Goal: Use online tool/utility: Utilize a website feature to perform a specific function

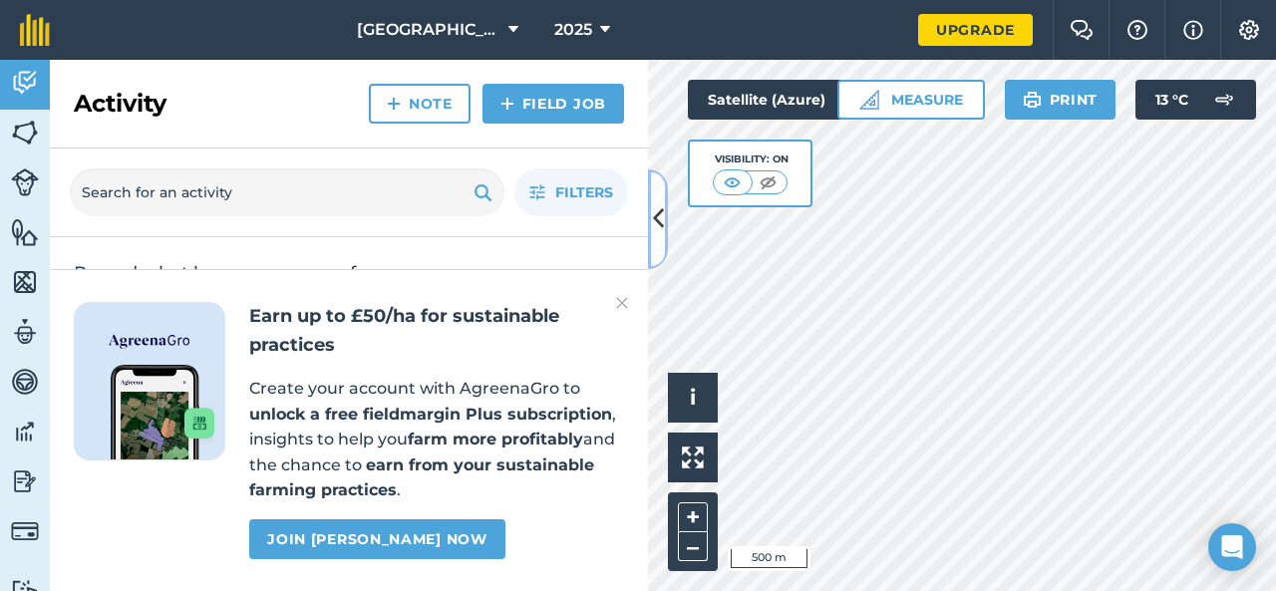
click at [662, 230] on icon at bounding box center [658, 218] width 11 height 35
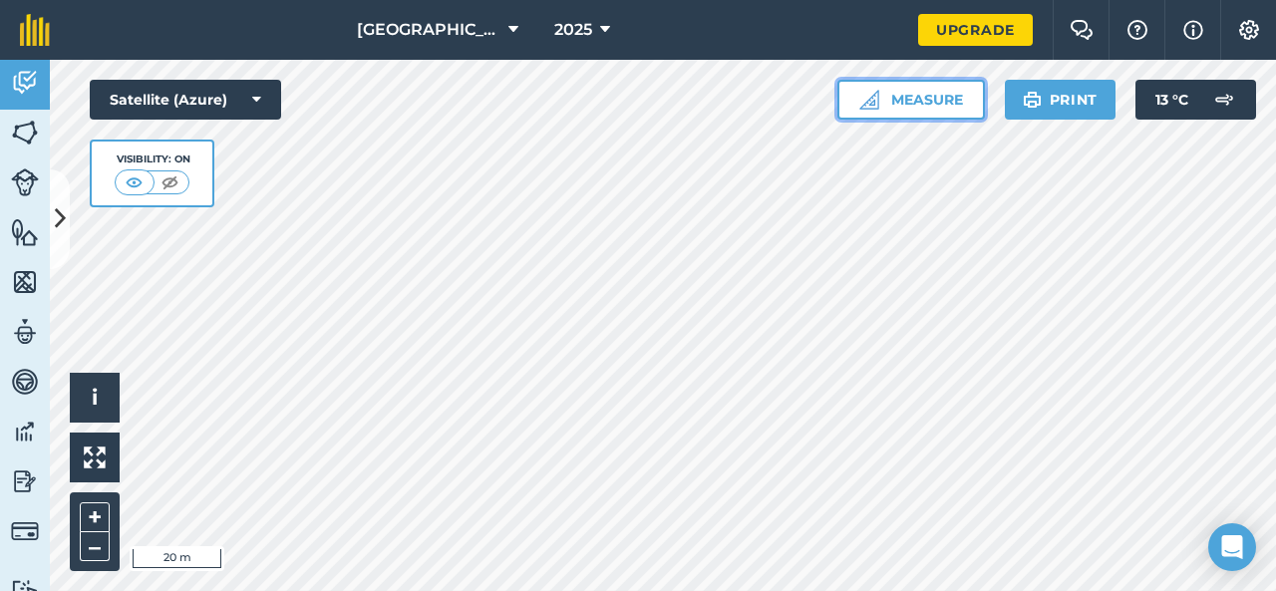
click at [928, 105] on button "Measure" at bounding box center [912, 100] width 148 height 40
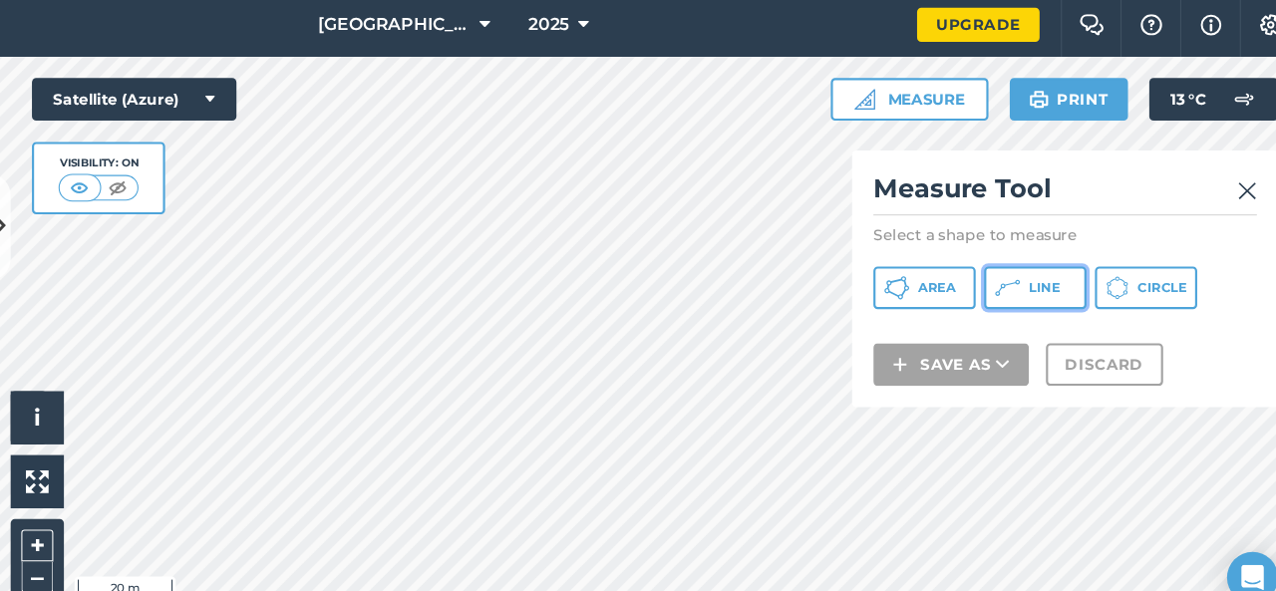
click at [1014, 280] on icon at bounding box center [1003, 276] width 24 height 24
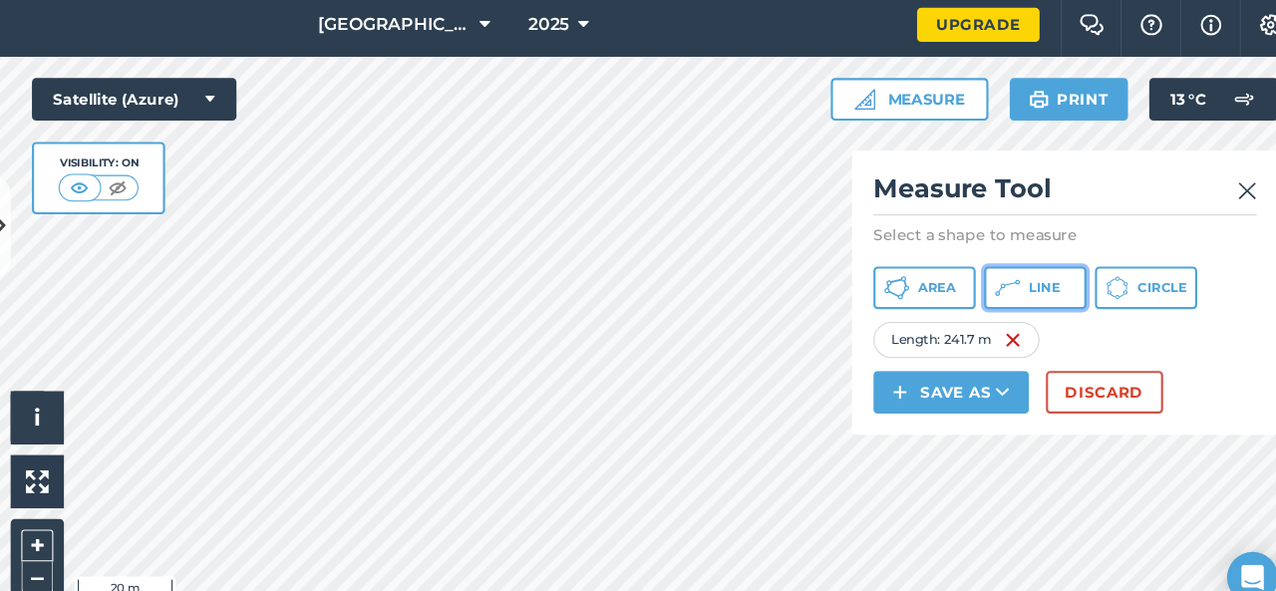
click at [1009, 286] on icon at bounding box center [1003, 276] width 24 height 24
click at [1035, 264] on button "Line" at bounding box center [1029, 276] width 96 height 40
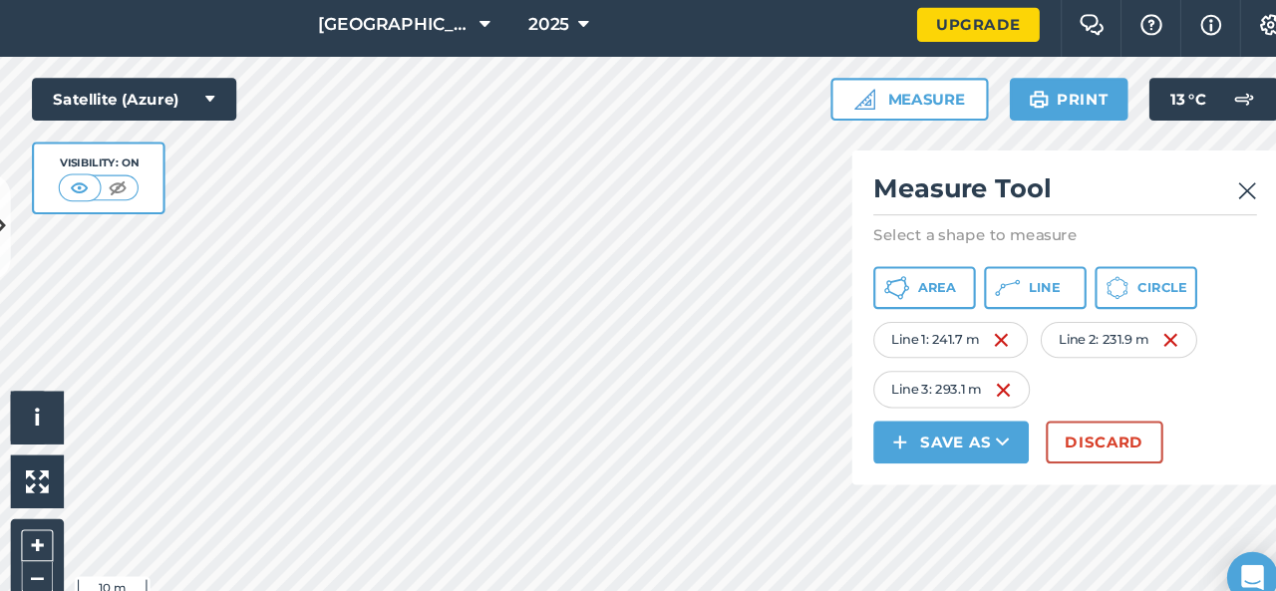
click at [708, 590] on html "Heart Hall Farm 2025 Upgrade Farm Chat Help Info Settings Map printing is not a…" at bounding box center [638, 295] width 1276 height 591
click at [1080, 405] on button "Discard" at bounding box center [1094, 421] width 110 height 40
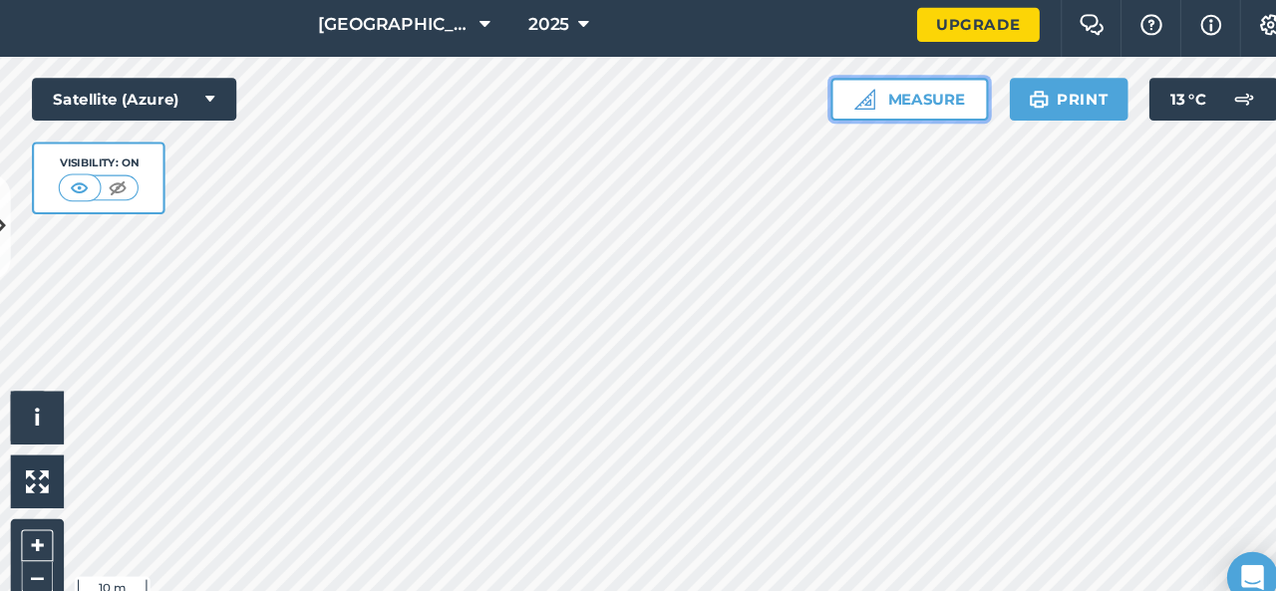
click at [949, 96] on button "Measure" at bounding box center [912, 100] width 148 height 40
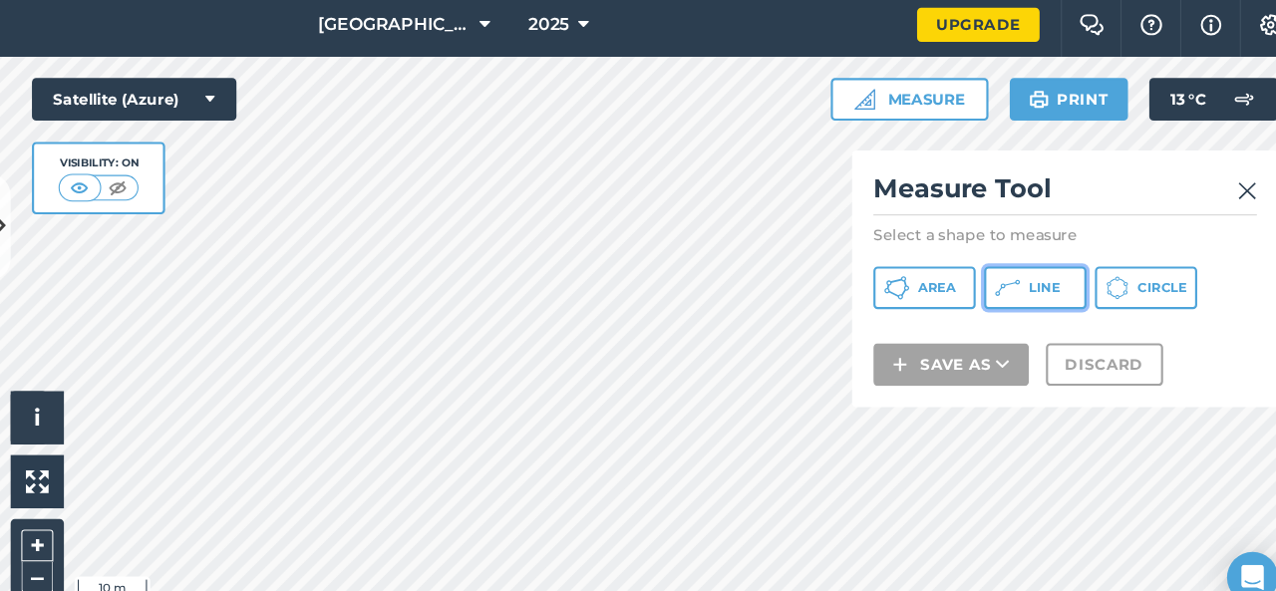
click at [997, 268] on icon at bounding box center [1003, 276] width 24 height 24
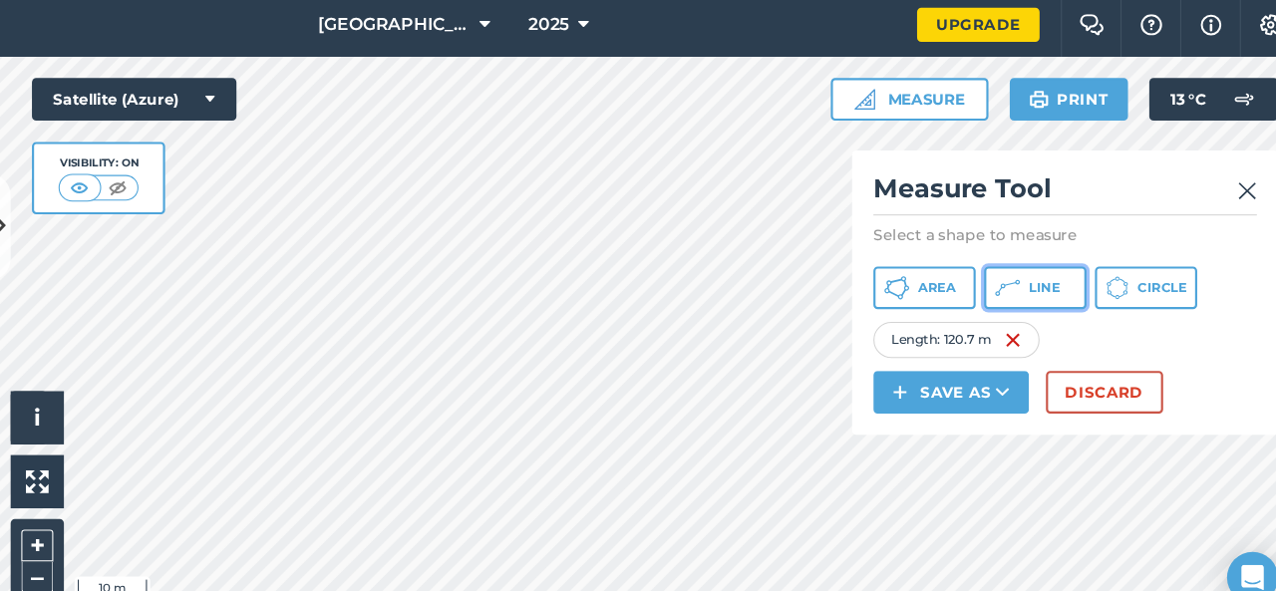
click at [1015, 278] on button "Line" at bounding box center [1029, 276] width 96 height 40
click at [773, 404] on div "Click to start drawing i © 2025 TomTom, Microsoft 10 m + –" at bounding box center [663, 325] width 1226 height 531
click at [1046, 287] on button "Line" at bounding box center [1029, 276] width 96 height 40
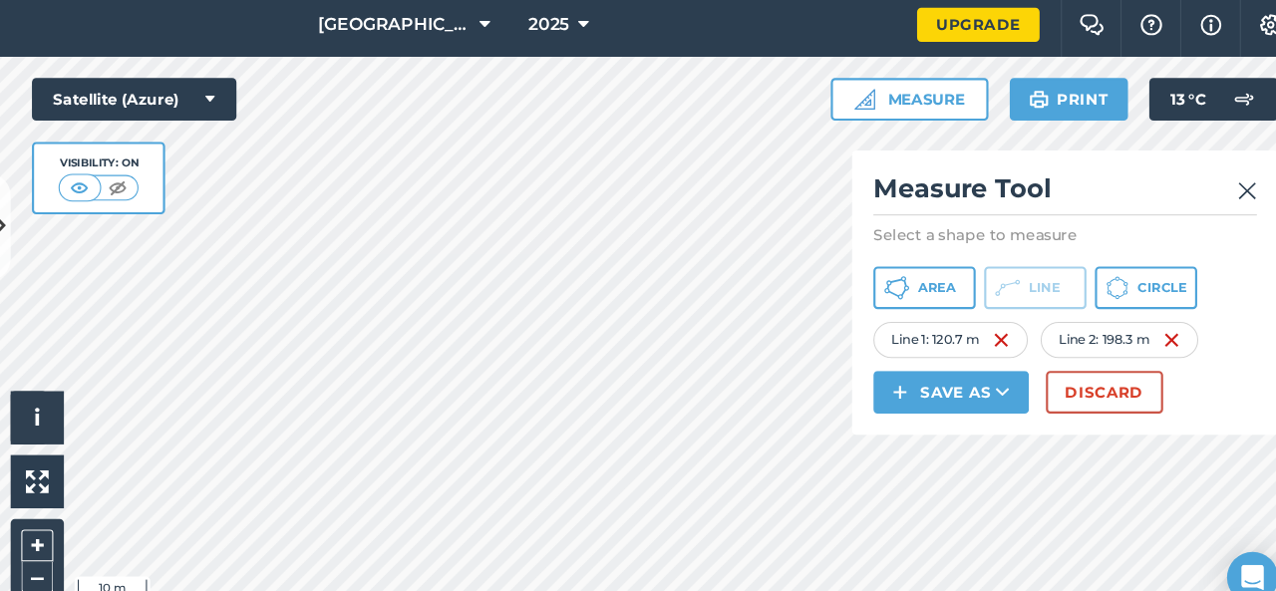
click at [979, 162] on div "Click to start drawing i © 2025 TomTom, Microsoft 10 m + – Satellite (Azure) Vi…" at bounding box center [663, 325] width 1226 height 531
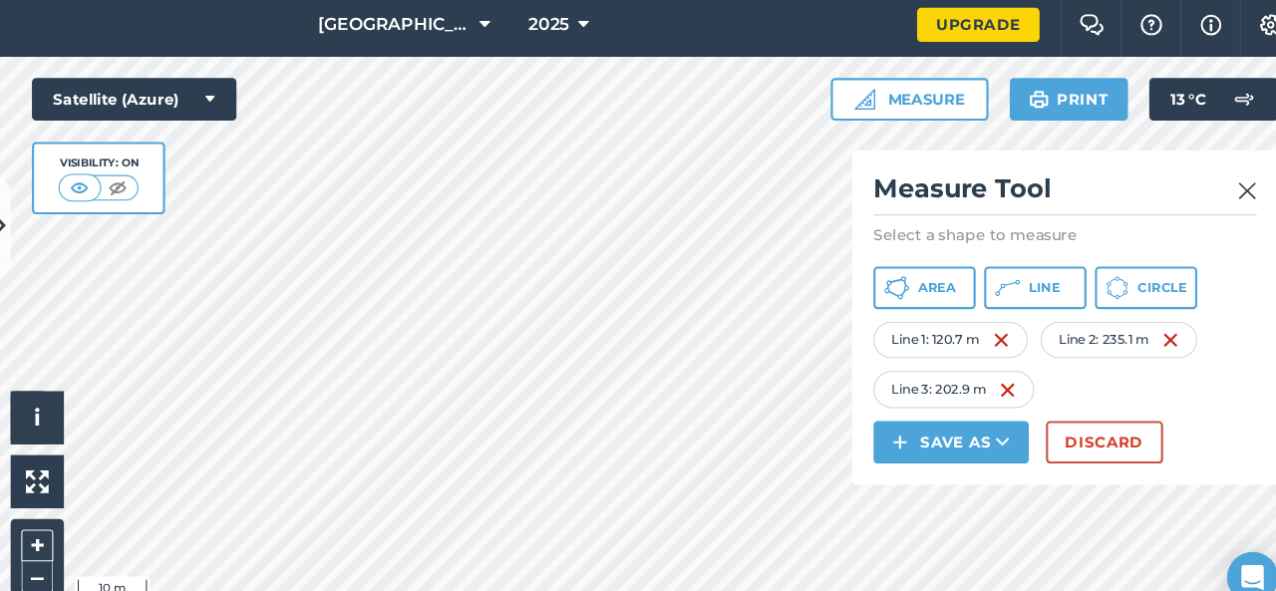
click at [1237, 186] on div "Measure Tool Select a shape to measure Area Line Circle Line 1 : 120.7 m Line 2…" at bounding box center [1056, 304] width 399 height 313
click at [1231, 184] on img at bounding box center [1227, 185] width 18 height 24
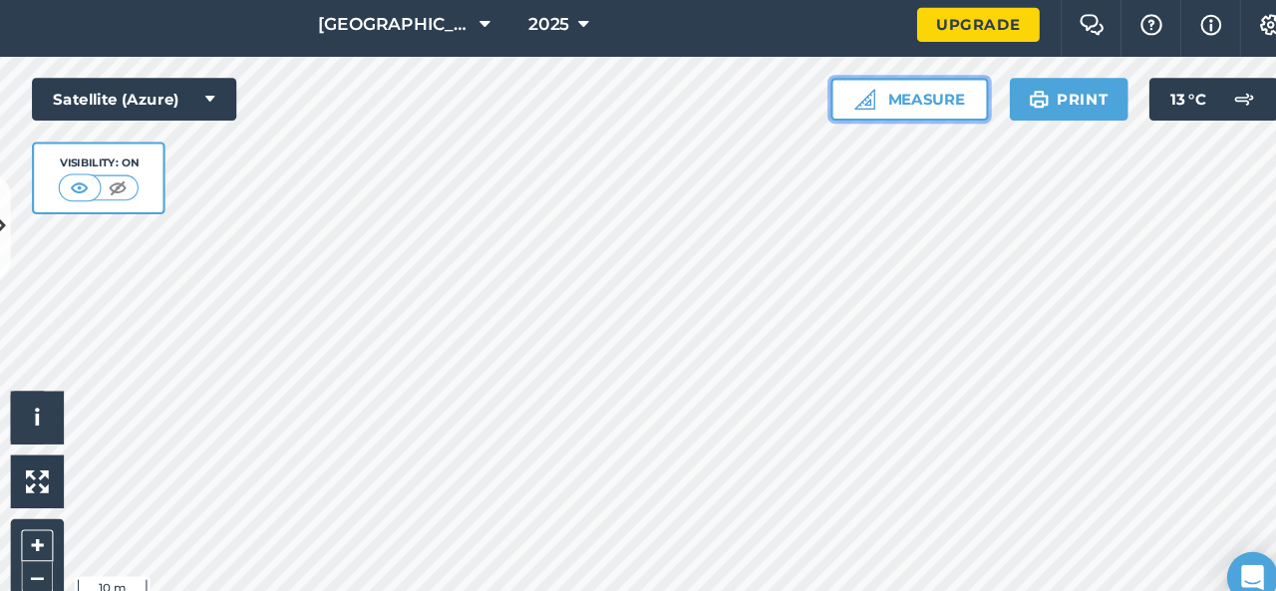
click at [859, 93] on img at bounding box center [869, 100] width 20 height 20
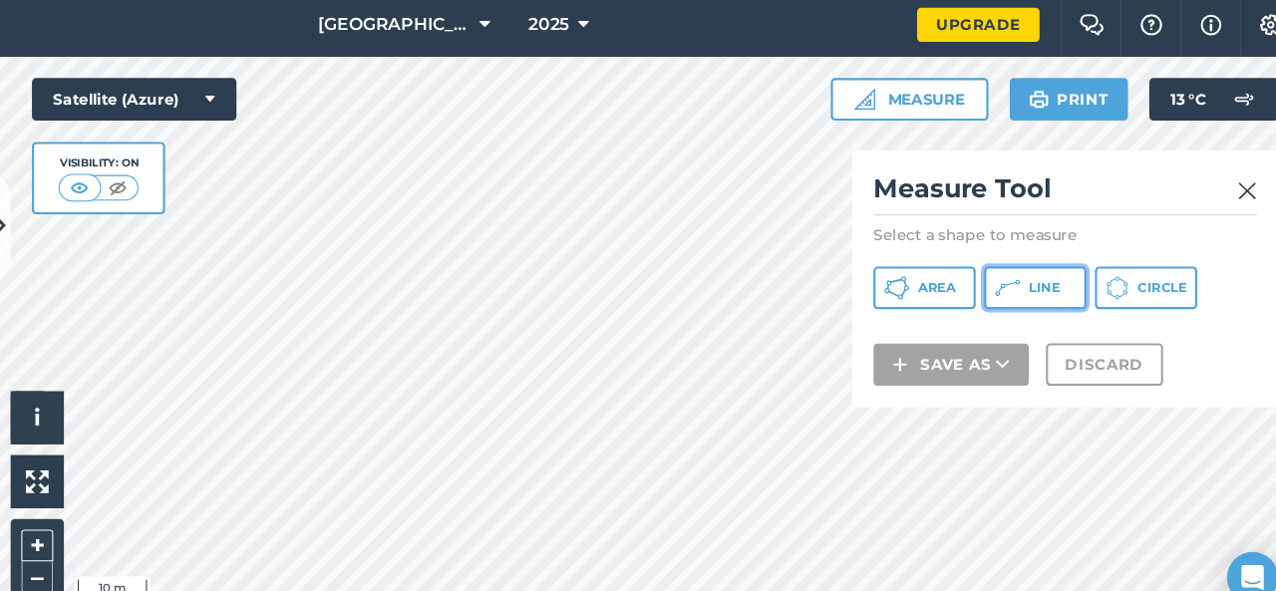
click at [1042, 278] on span "Line" at bounding box center [1037, 276] width 29 height 16
click at [274, 183] on div "Click to start drawing i © 2025 TomTom, Microsoft 50 m + – Satellite (Azure) Vi…" at bounding box center [663, 325] width 1226 height 531
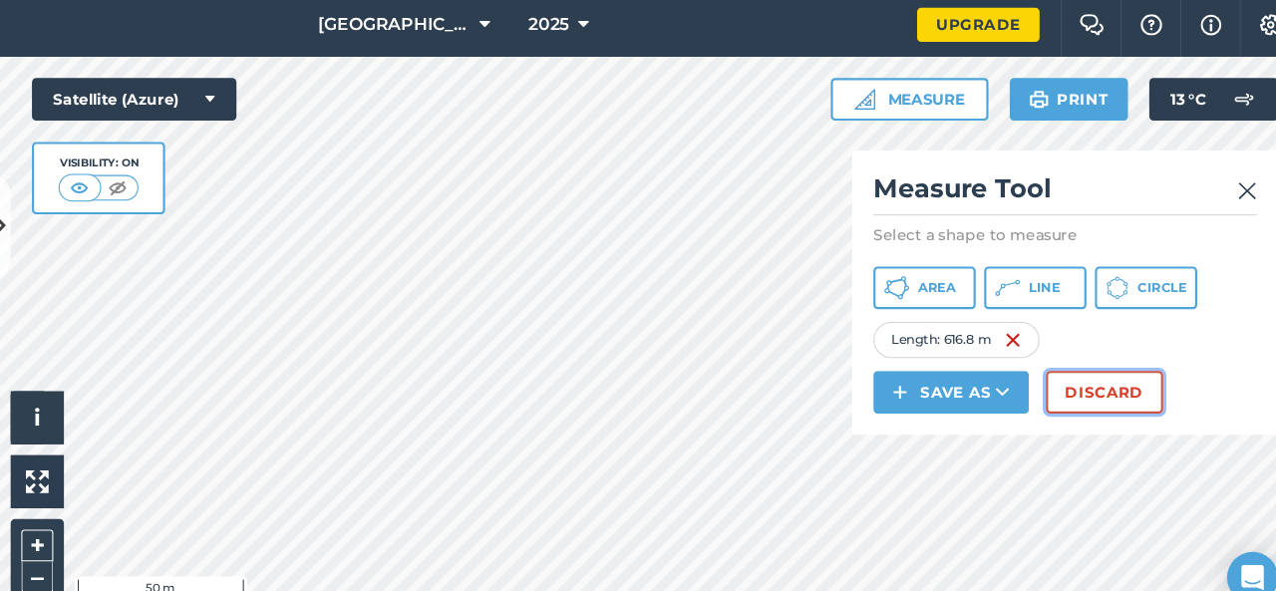
click at [1070, 370] on button "Discard" at bounding box center [1094, 374] width 110 height 40
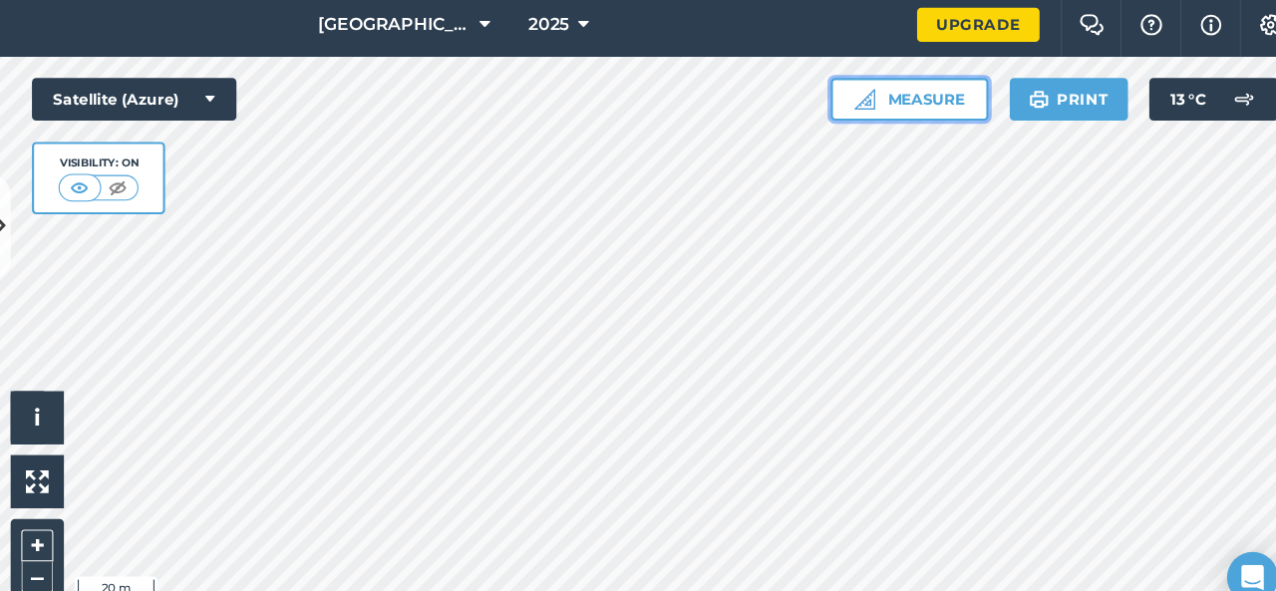
click at [853, 92] on button "Measure" at bounding box center [912, 100] width 148 height 40
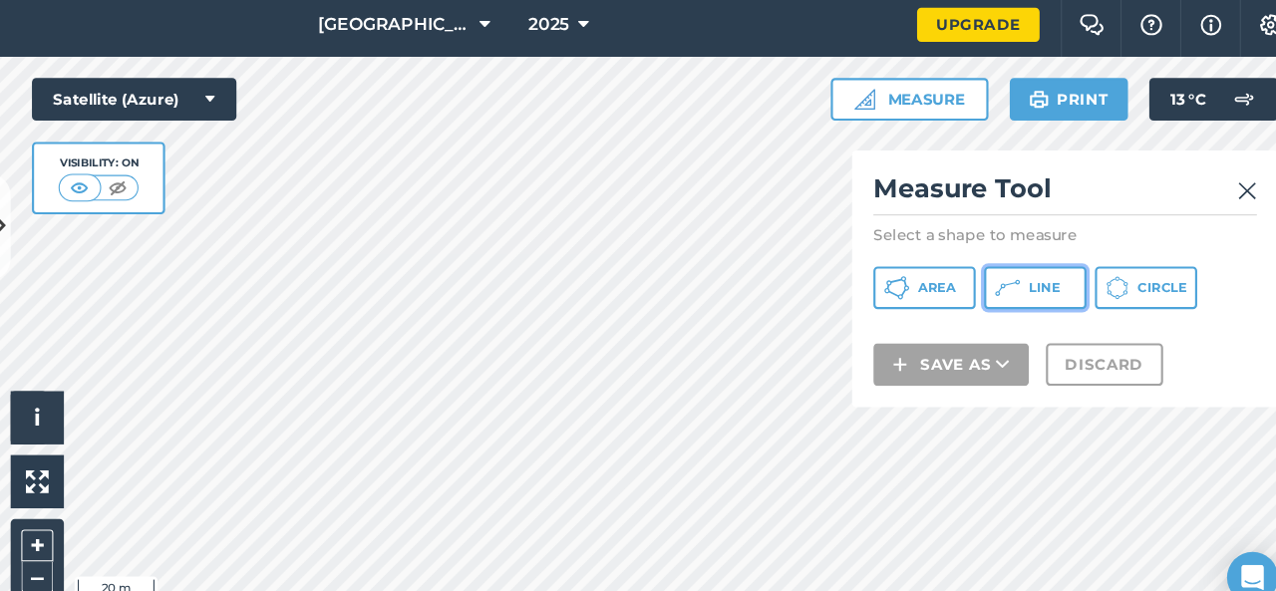
click at [1012, 273] on icon at bounding box center [1003, 276] width 24 height 24
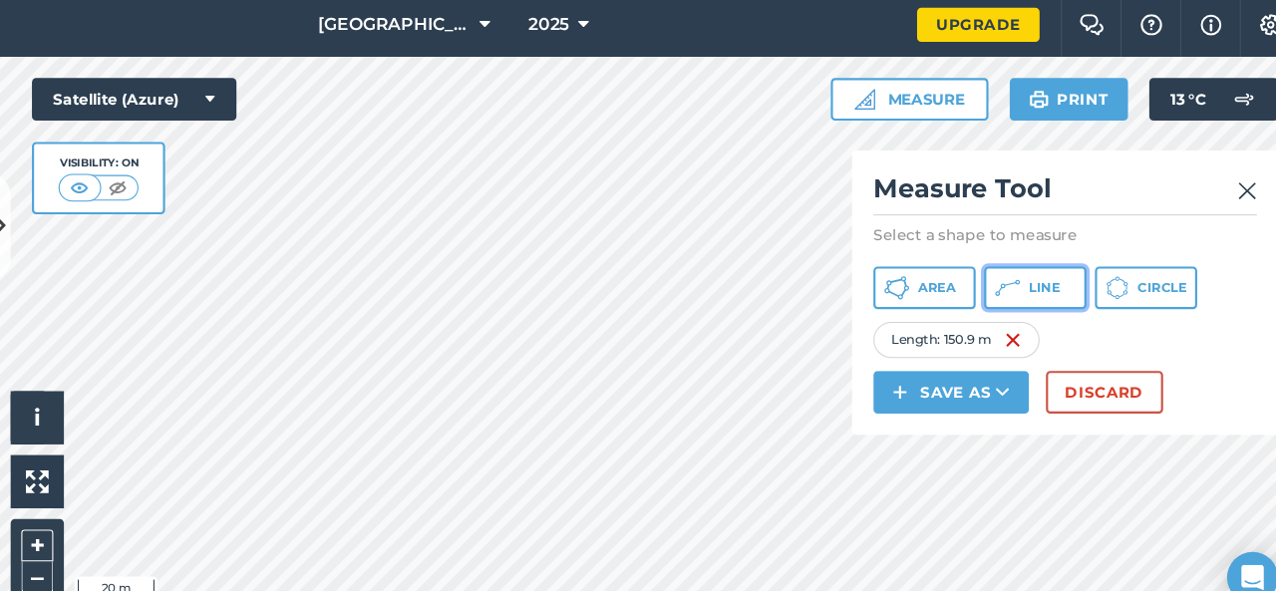
click at [1021, 281] on button "Line" at bounding box center [1029, 276] width 96 height 40
click at [1014, 277] on icon at bounding box center [1003, 276] width 24 height 24
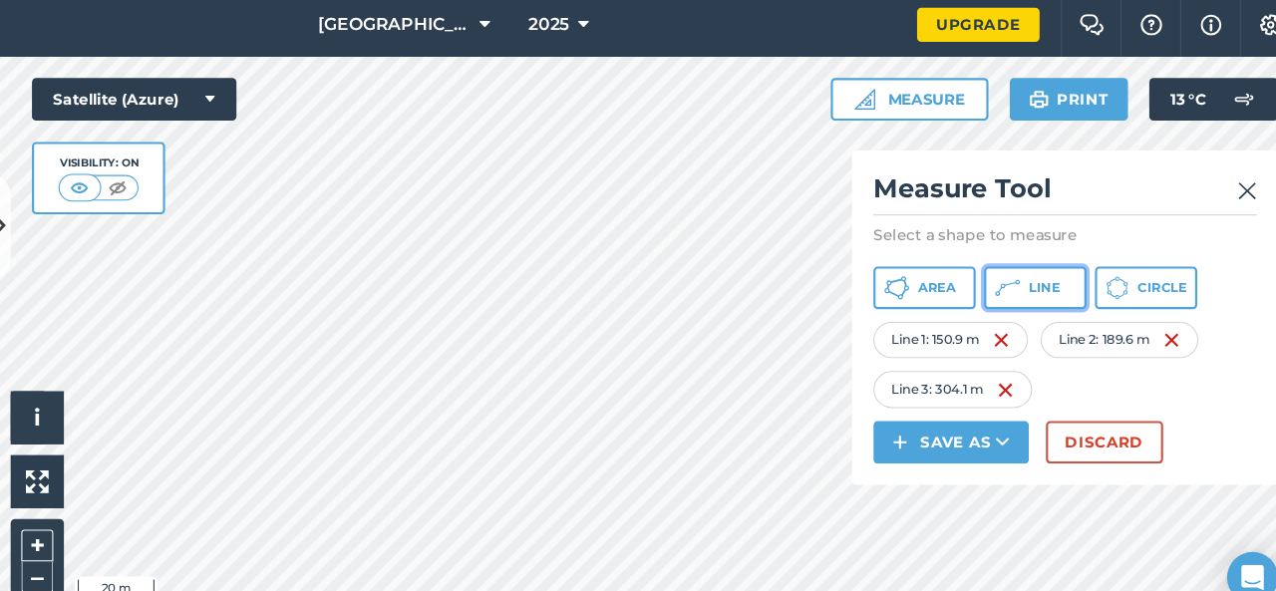
click at [1035, 290] on button "Line" at bounding box center [1029, 276] width 96 height 40
click at [1040, 293] on button "Line" at bounding box center [1029, 276] width 96 height 40
click at [196, 171] on div "Click to start drawing i © 2025 TomTom, Microsoft 20 m + – Satellite (Azure) Vi…" at bounding box center [663, 325] width 1226 height 531
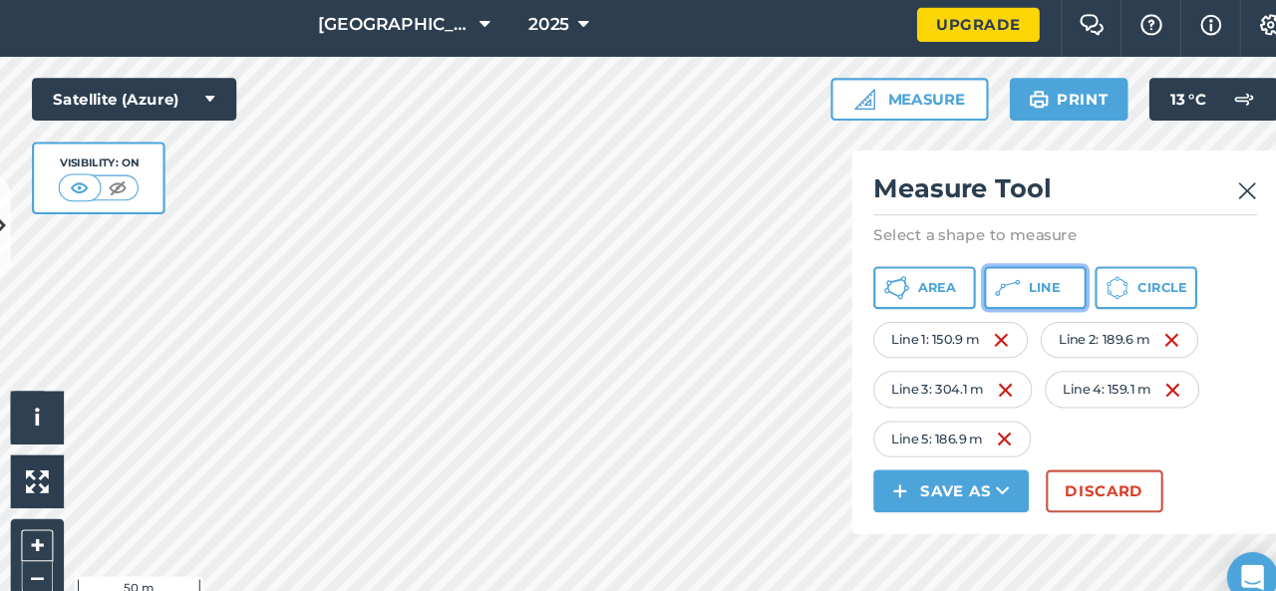
click at [1019, 264] on button "Line" at bounding box center [1029, 276] width 96 height 40
click at [1023, 271] on span "Line" at bounding box center [1037, 276] width 29 height 16
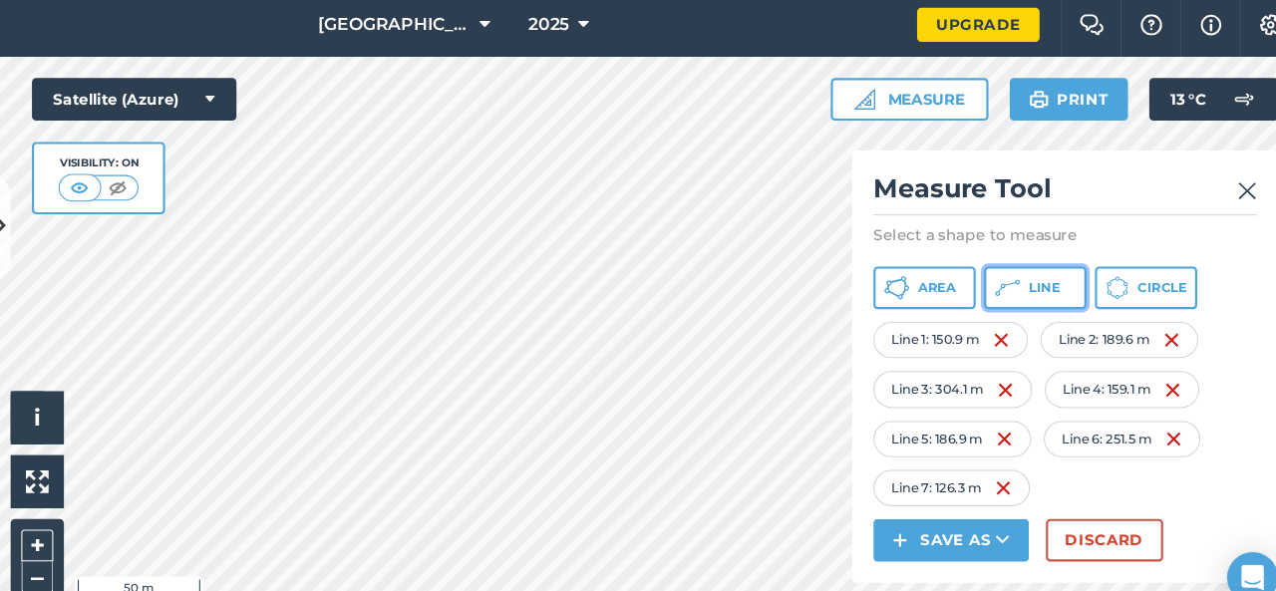
click at [1023, 278] on span "Line" at bounding box center [1037, 276] width 29 height 16
click at [600, 590] on html "Heart Hall Farm 2025 Upgrade Farm Chat Help Info Settings Map printing is not a…" at bounding box center [638, 295] width 1276 height 591
click at [1024, 276] on span "Line" at bounding box center [1037, 276] width 29 height 16
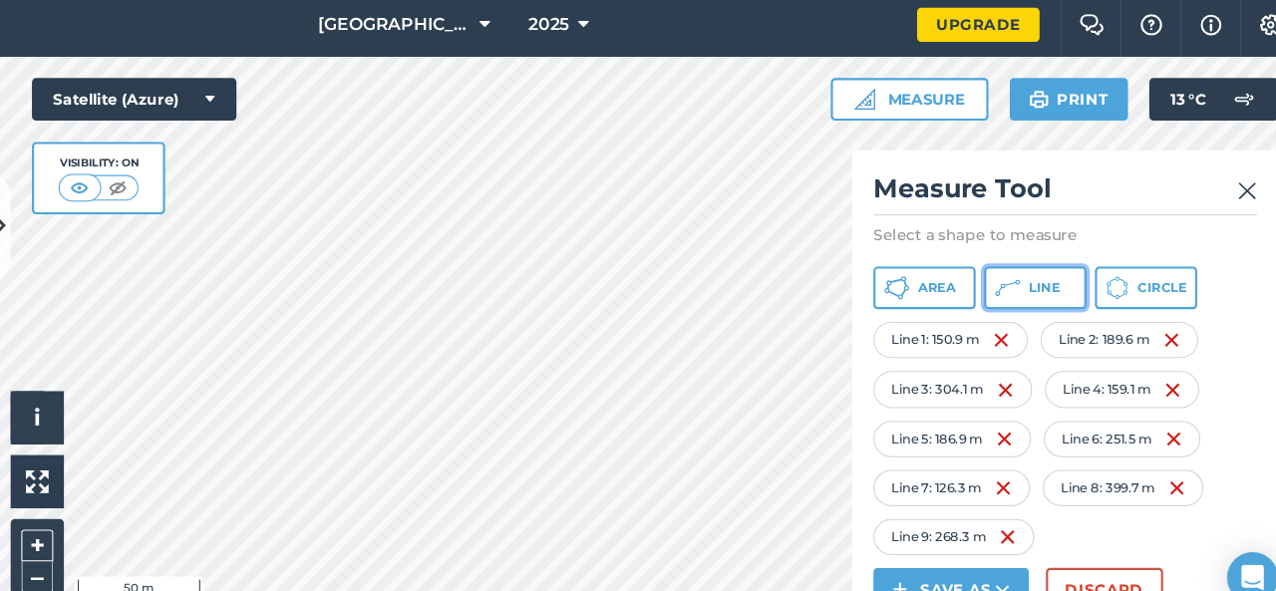
click at [1044, 276] on span "Line" at bounding box center [1037, 276] width 29 height 16
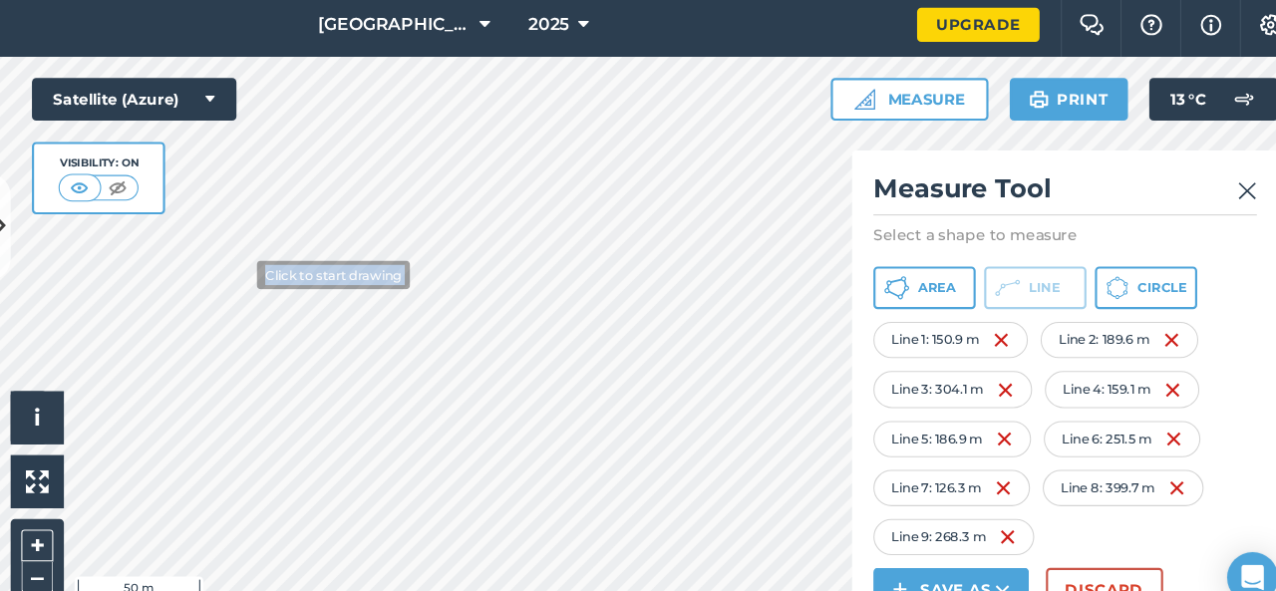
click at [284, 261] on div "Click to start drawing i © 2025 TomTom, Microsoft 50 m + – Satellite (Azure) Vi…" at bounding box center [663, 325] width 1226 height 531
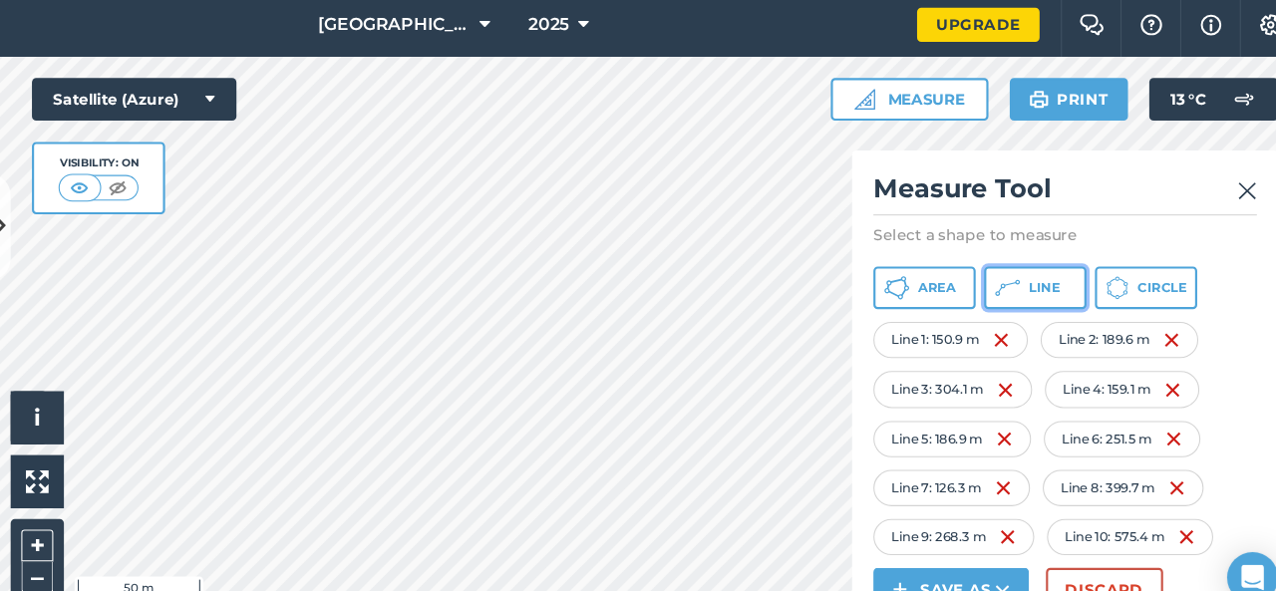
click at [1011, 274] on icon at bounding box center [1003, 276] width 24 height 24
click at [989, 262] on button "Line" at bounding box center [1029, 276] width 96 height 40
click at [1032, 268] on span "Line" at bounding box center [1037, 276] width 29 height 16
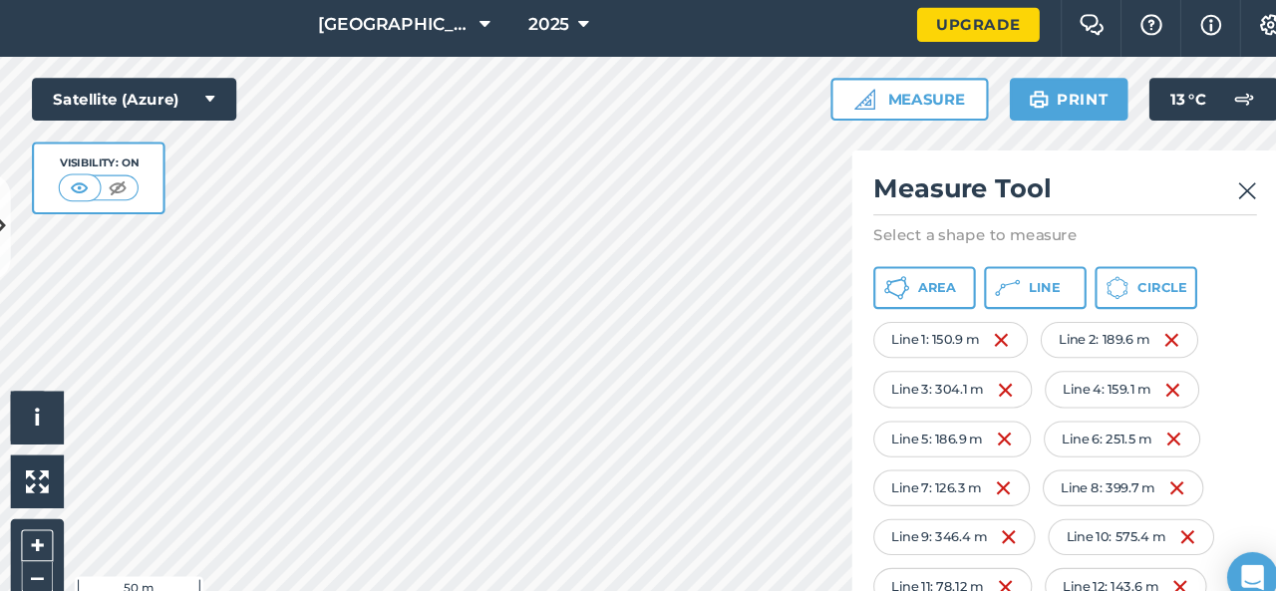
click at [1231, 188] on img at bounding box center [1227, 185] width 18 height 24
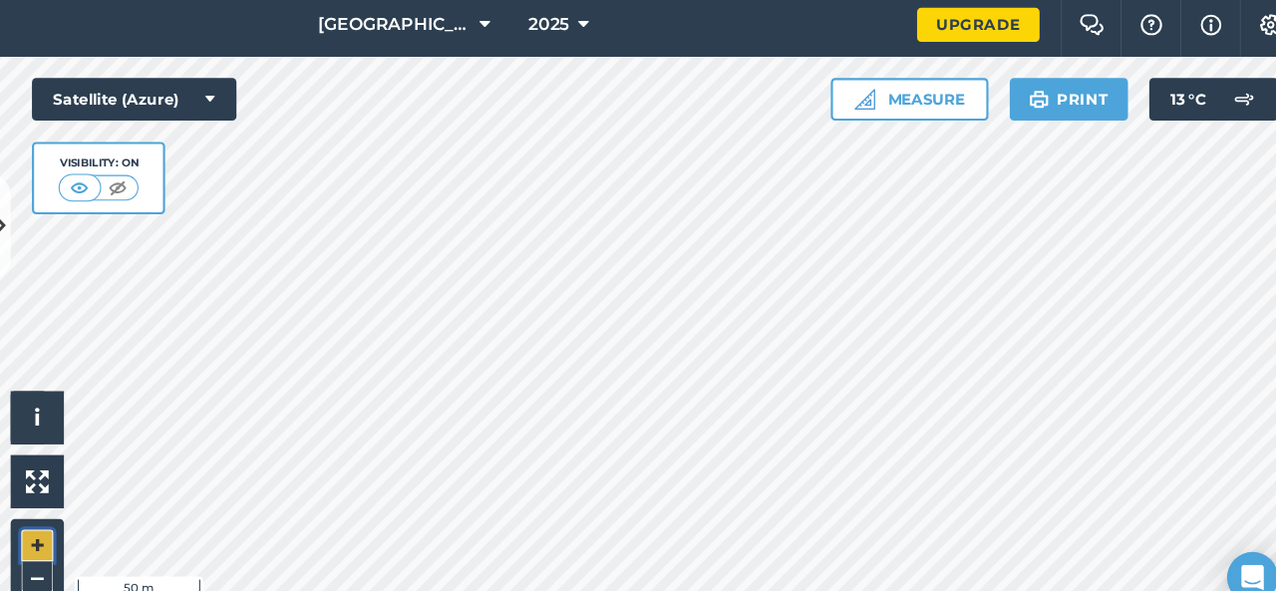
click at [99, 512] on button "+" at bounding box center [95, 518] width 30 height 30
click at [944, 115] on button "Measure" at bounding box center [912, 100] width 148 height 40
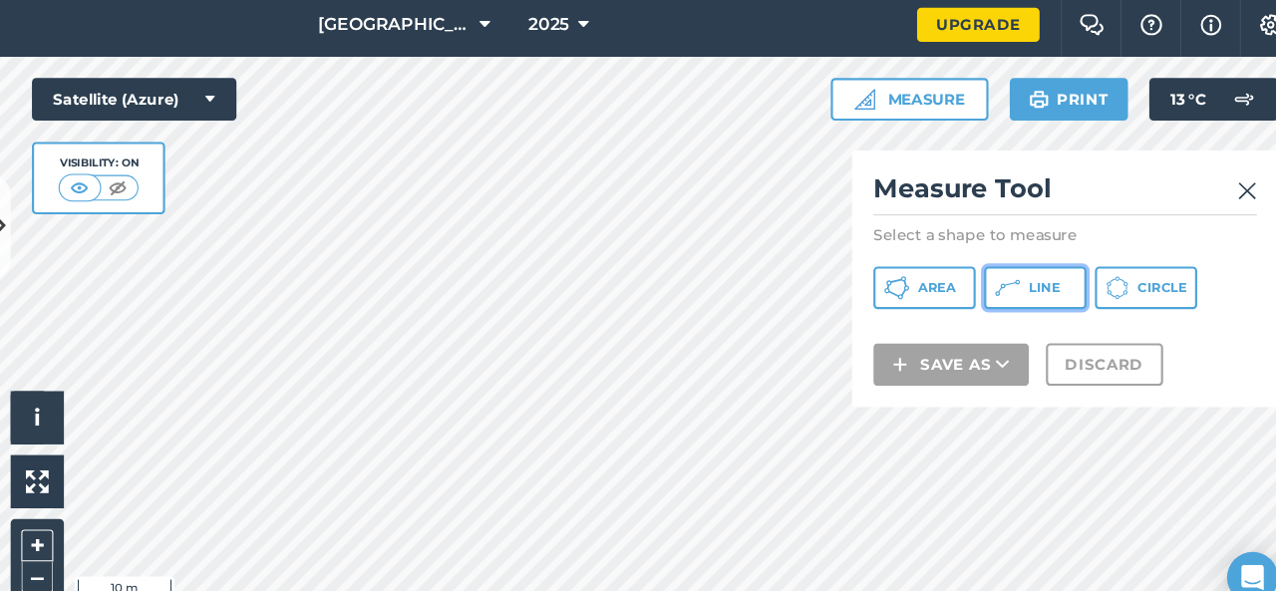
click at [1039, 274] on span "Line" at bounding box center [1037, 276] width 29 height 16
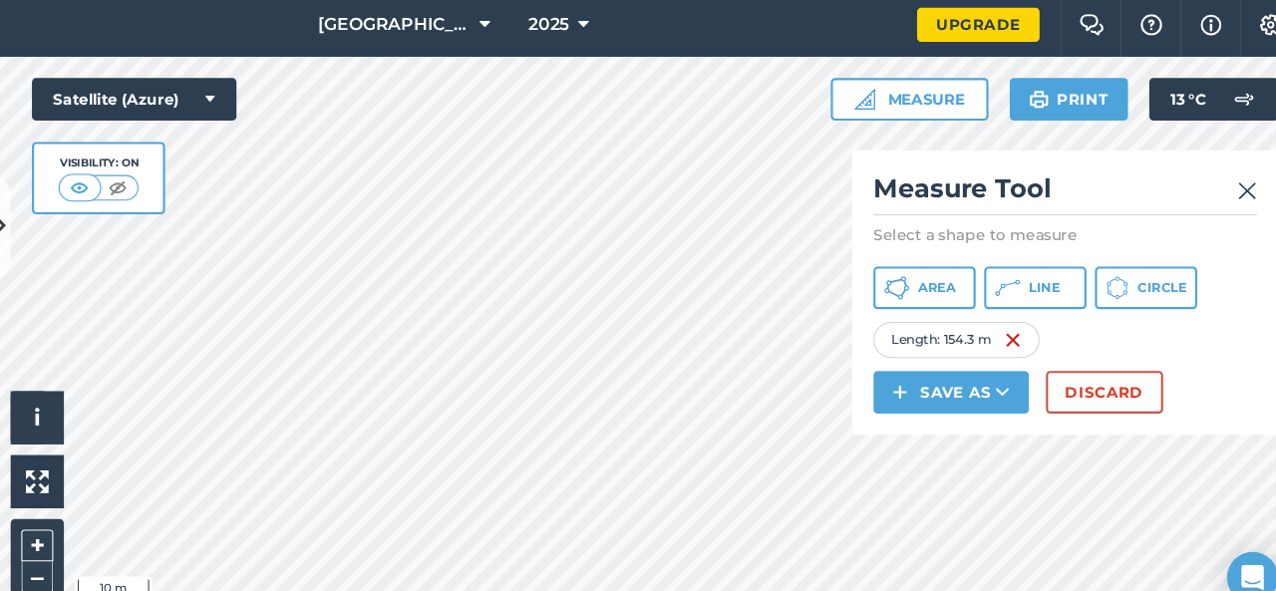
click at [1232, 178] on img at bounding box center [1227, 185] width 18 height 24
